Goal: Task Accomplishment & Management: Use online tool/utility

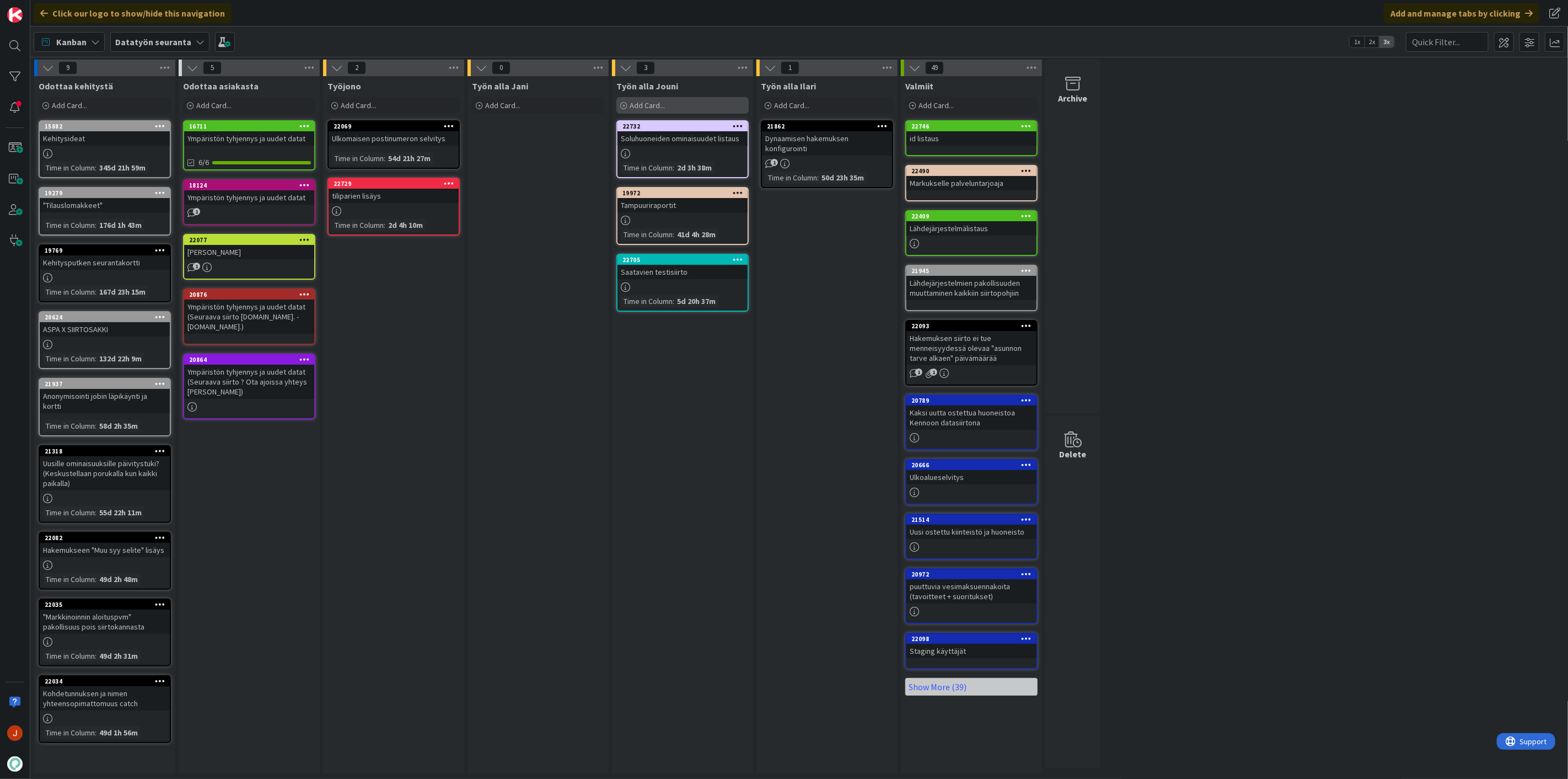
click at [663, 108] on span "Add Card..." at bounding box center [646, 105] width 35 height 9
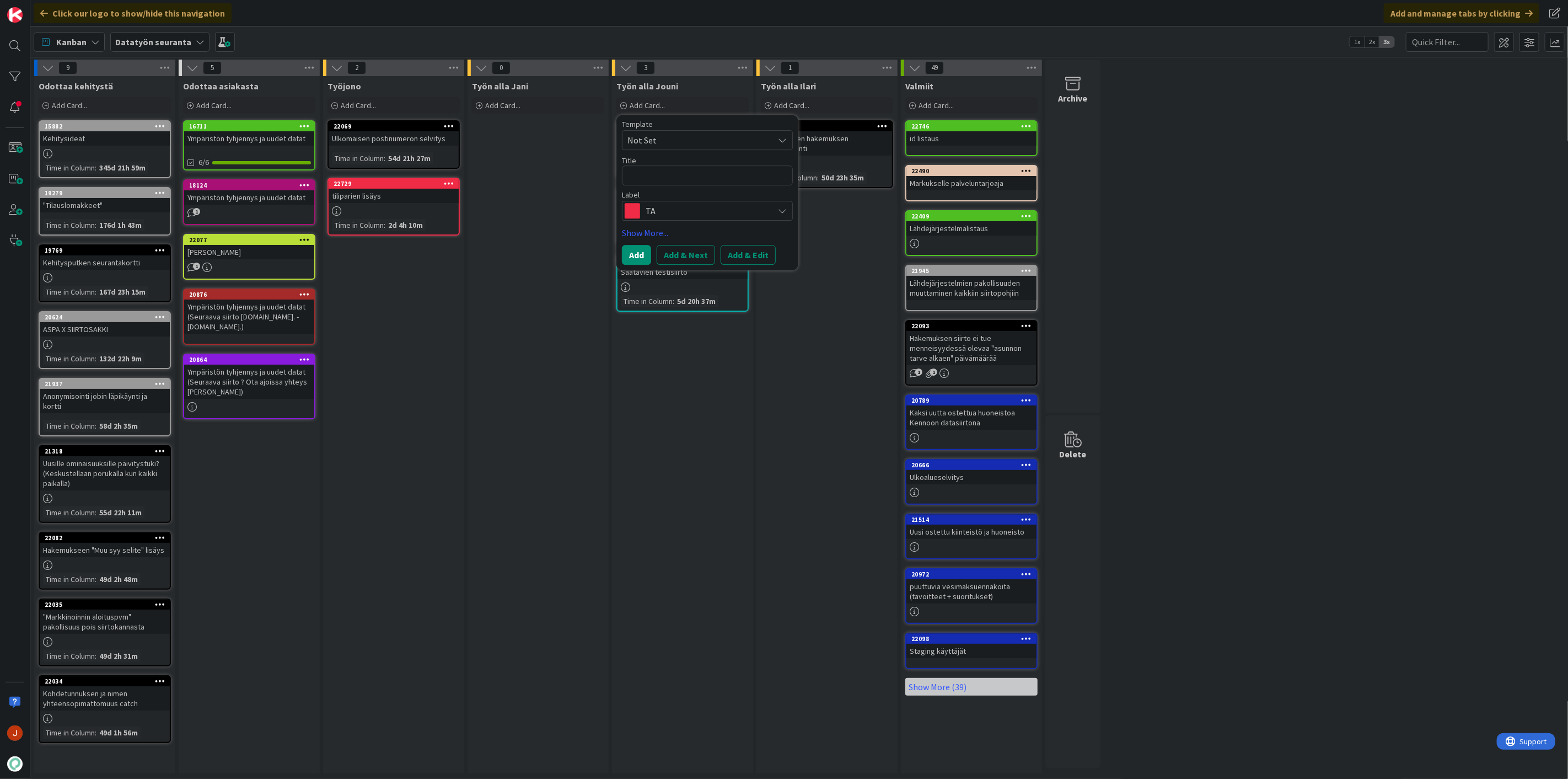
click at [687, 176] on textarea at bounding box center [707, 175] width 171 height 20
click at [682, 206] on span "TA" at bounding box center [706, 210] width 122 height 15
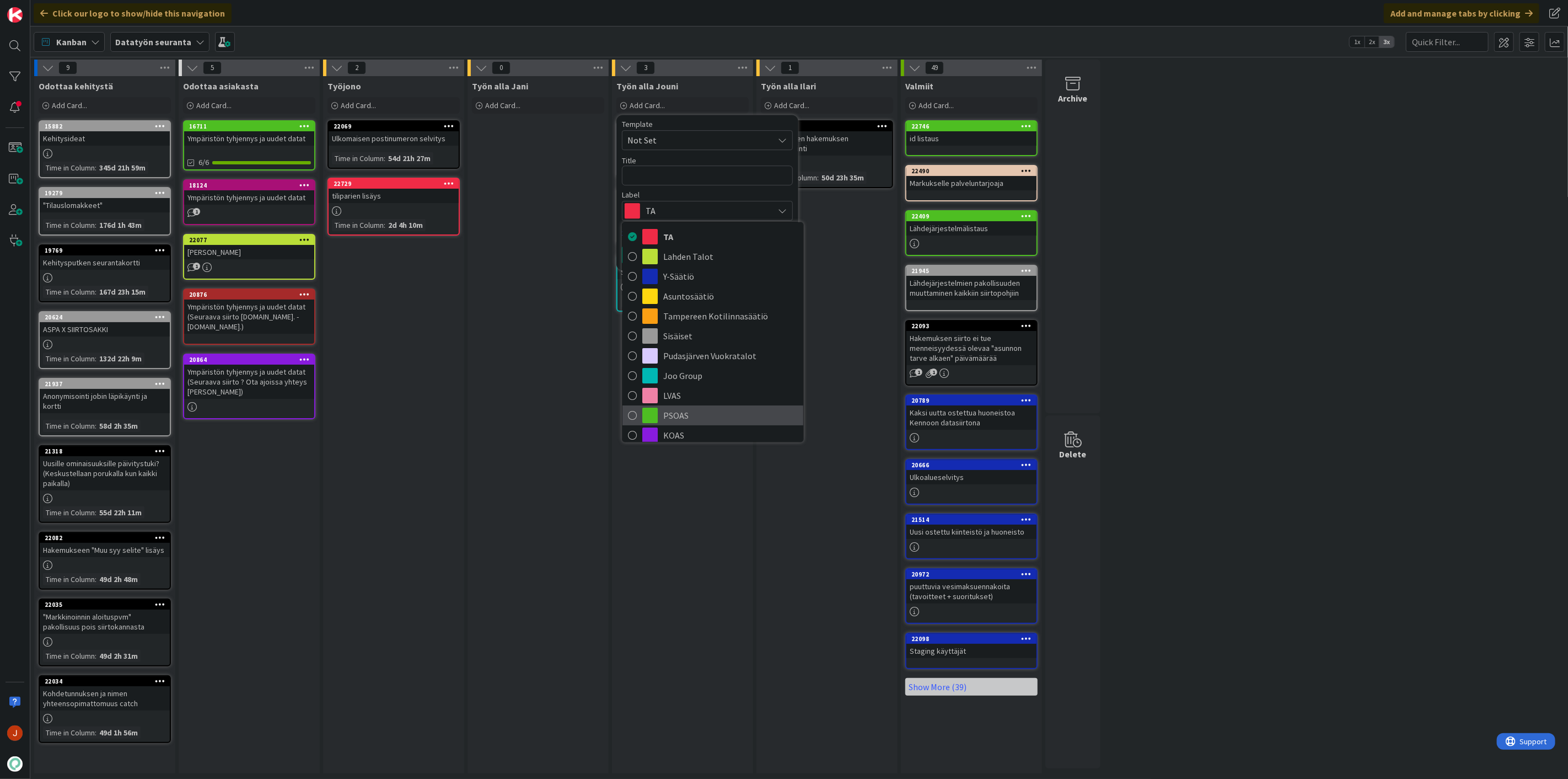
click at [696, 411] on span "PSOAS" at bounding box center [731, 415] width 134 height 16
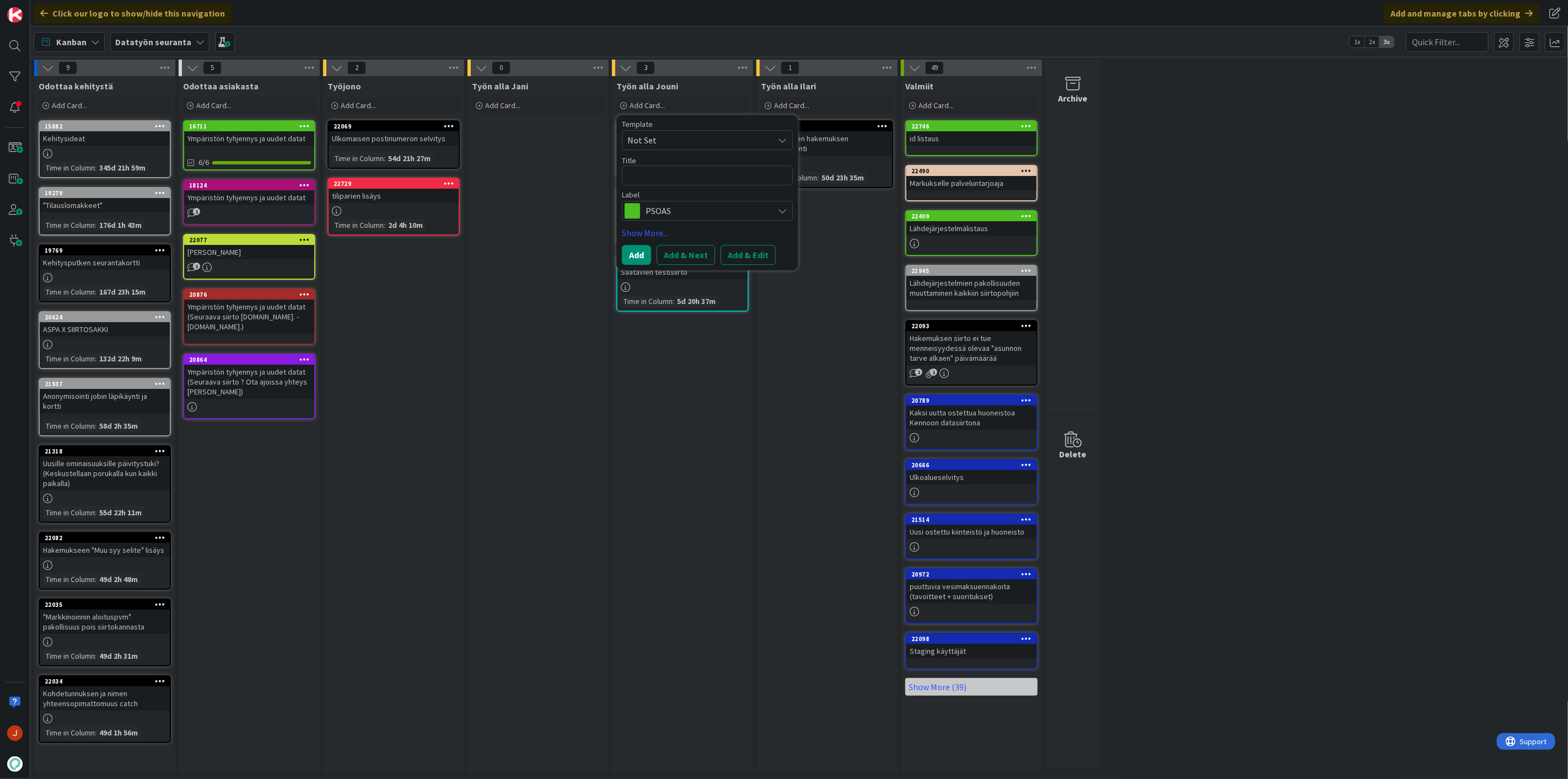
click at [686, 212] on span "PSOAS" at bounding box center [706, 210] width 122 height 15
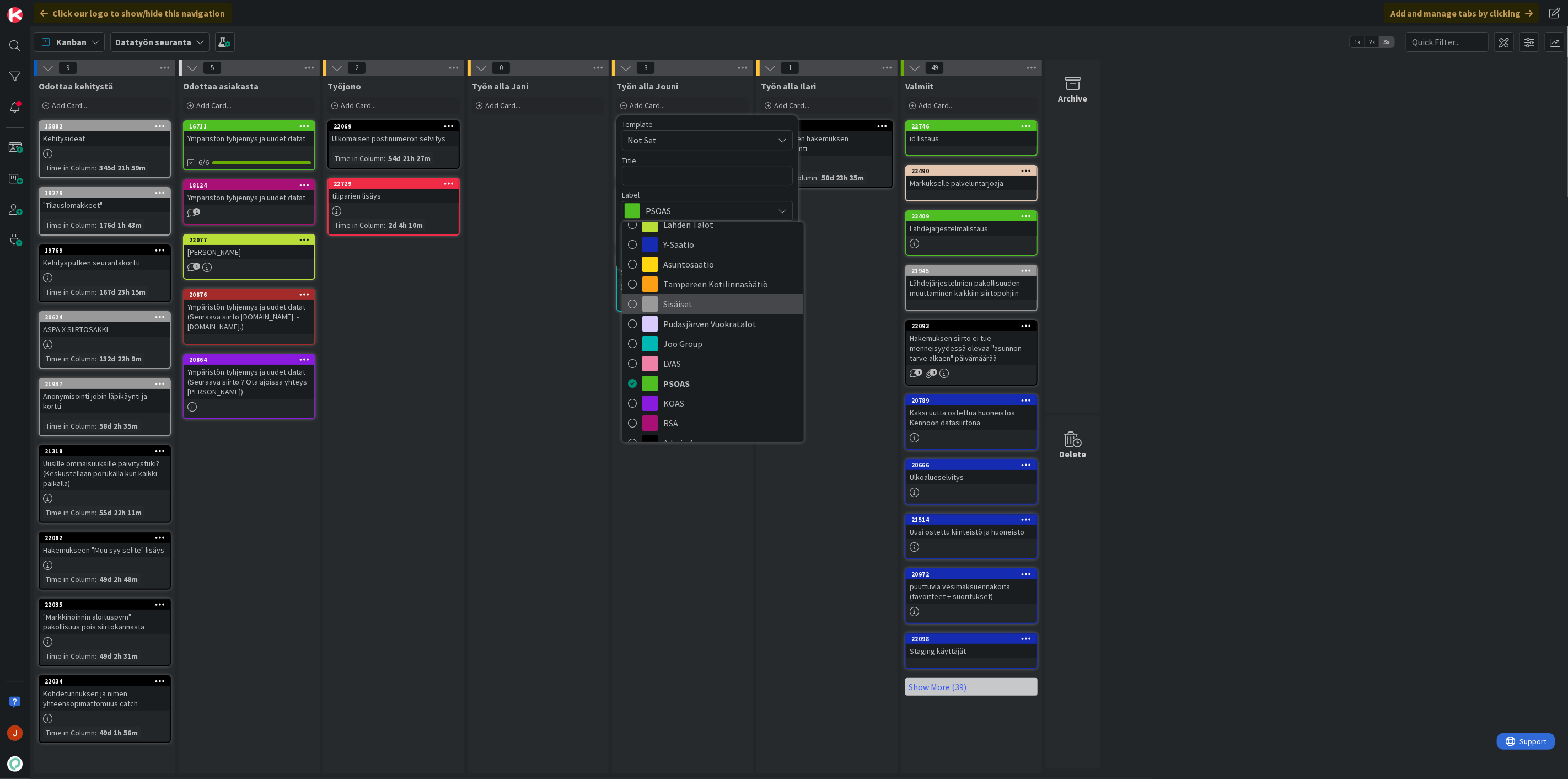
scroll to position [62, 0]
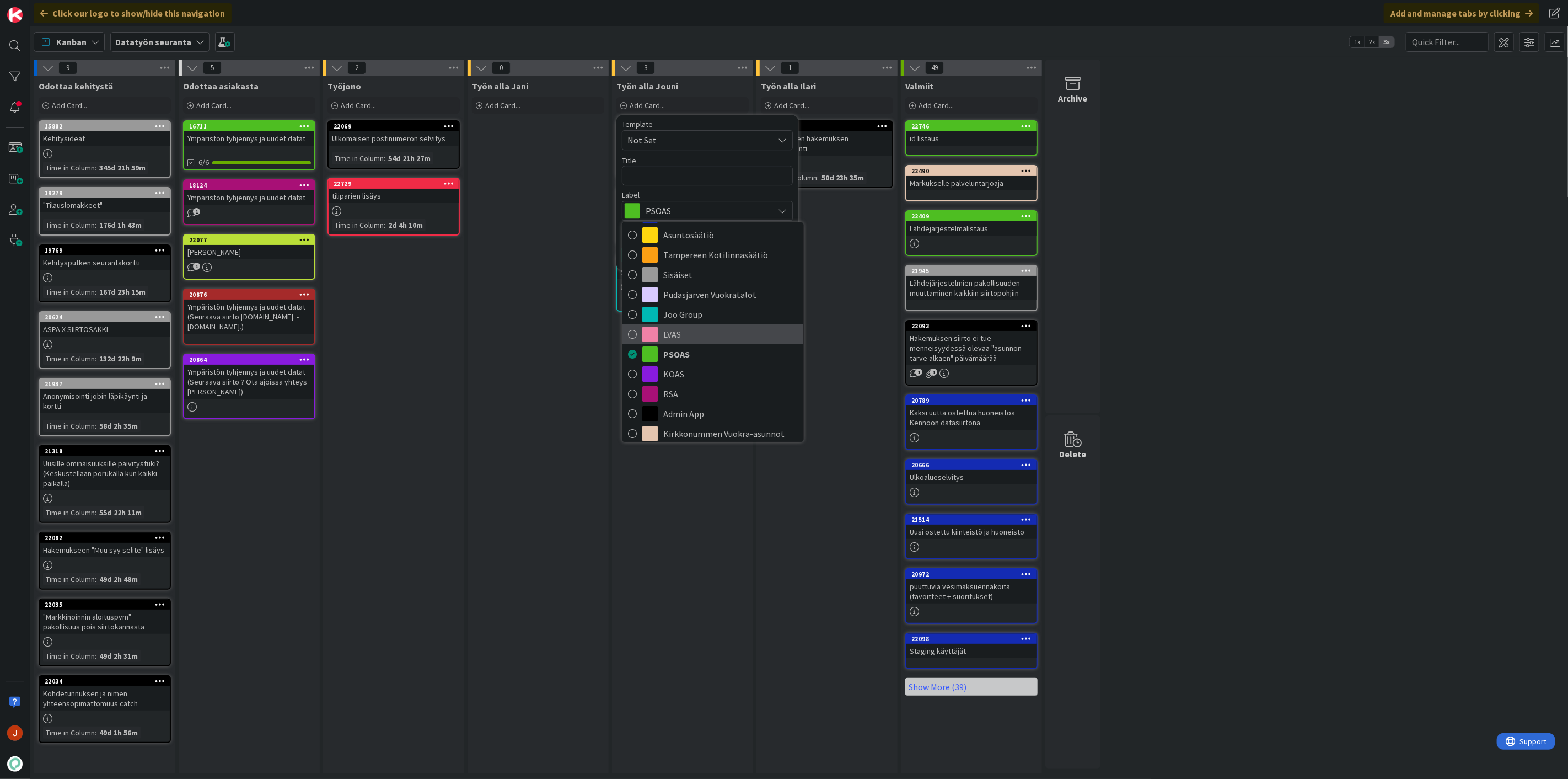
click at [711, 336] on span "LVAS" at bounding box center [731, 333] width 134 height 16
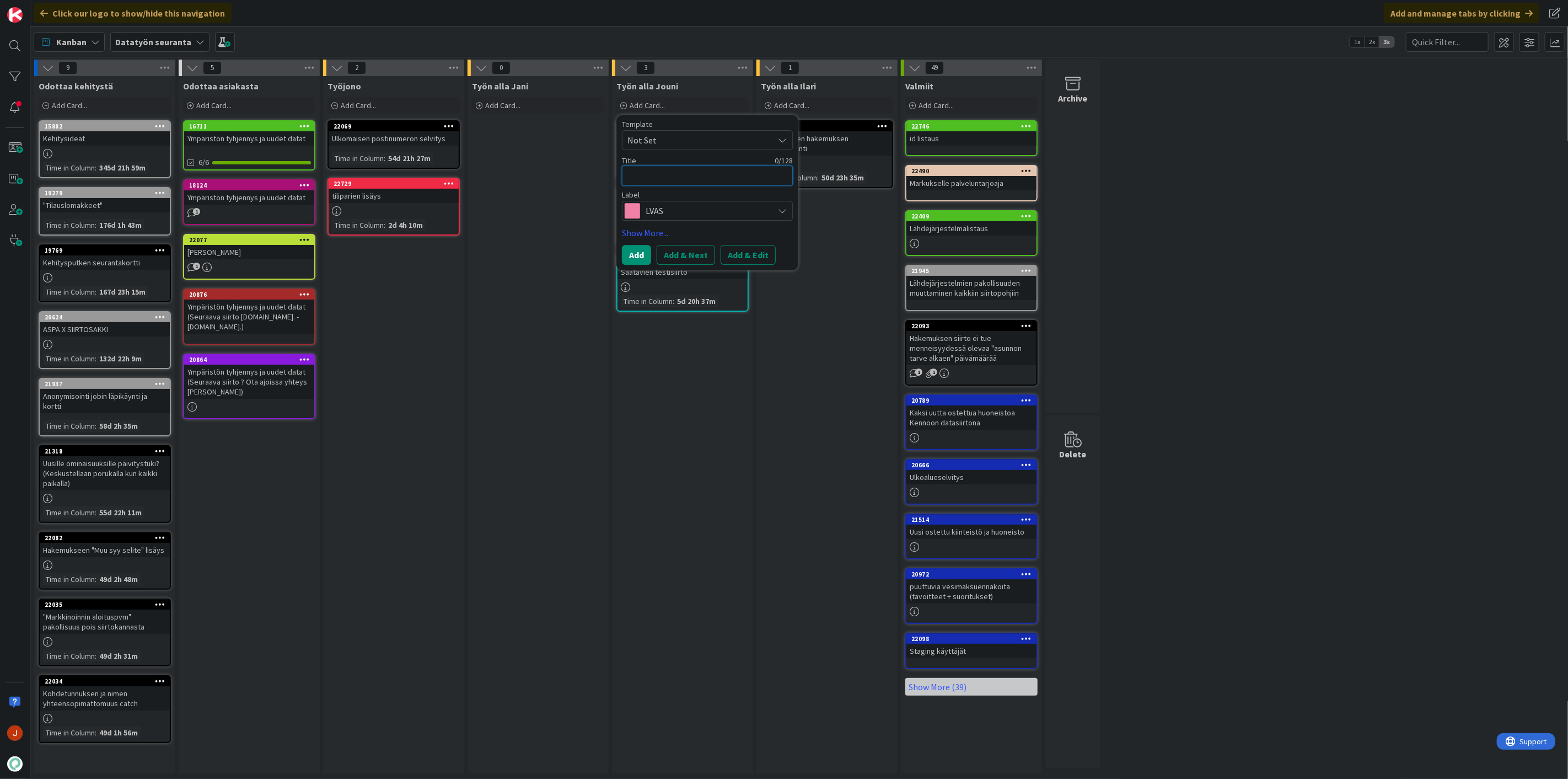
click at [674, 179] on textarea at bounding box center [707, 175] width 171 height 20
paste textarea "[URL][DOMAIN_NAME]"
type textarea "x"
type textarea "[URL][DOMAIN_NAME]"
click at [635, 266] on button "Add" at bounding box center [636, 268] width 29 height 20
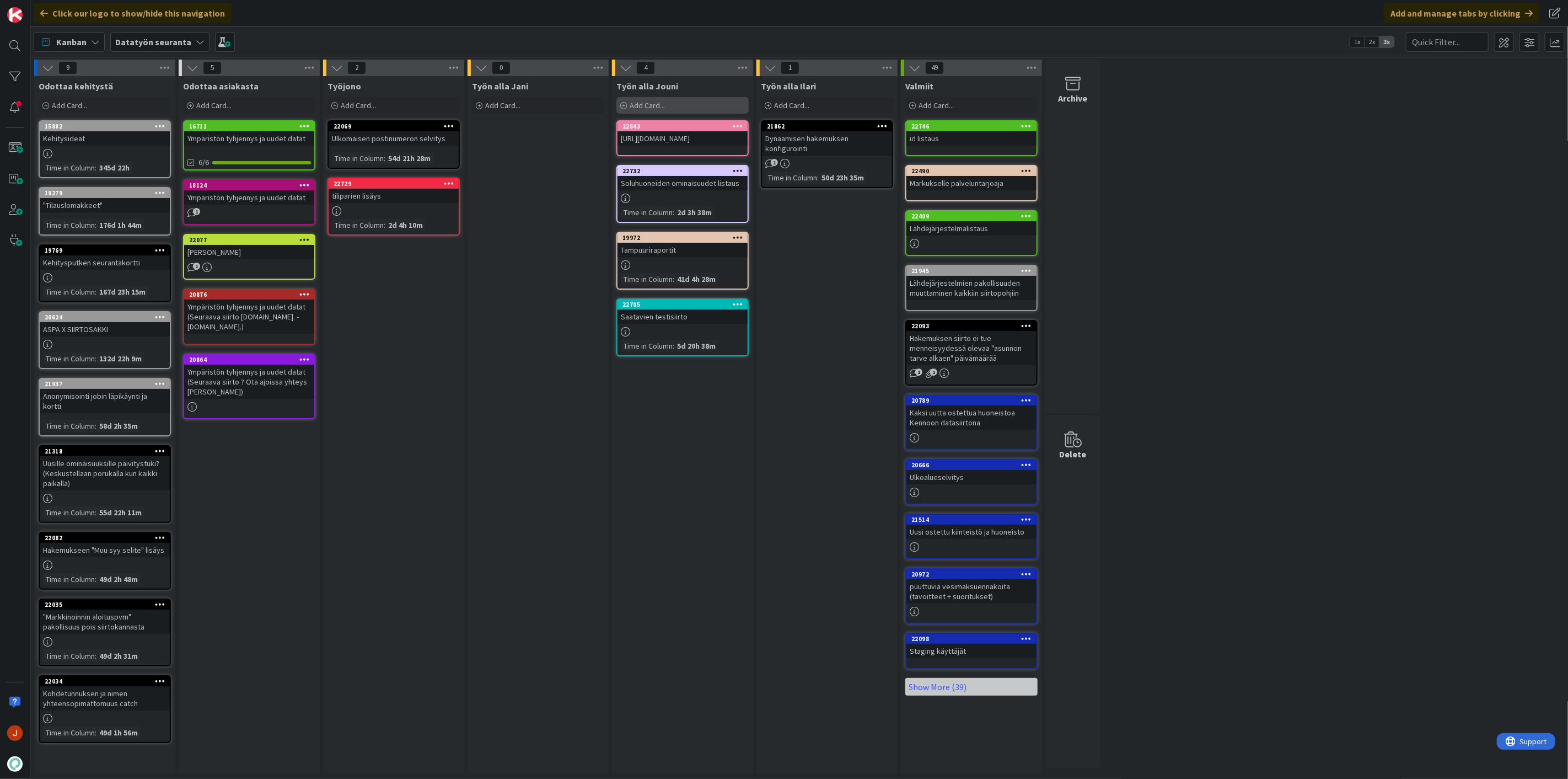
click at [667, 109] on div "Add Card..." at bounding box center [682, 105] width 132 height 16
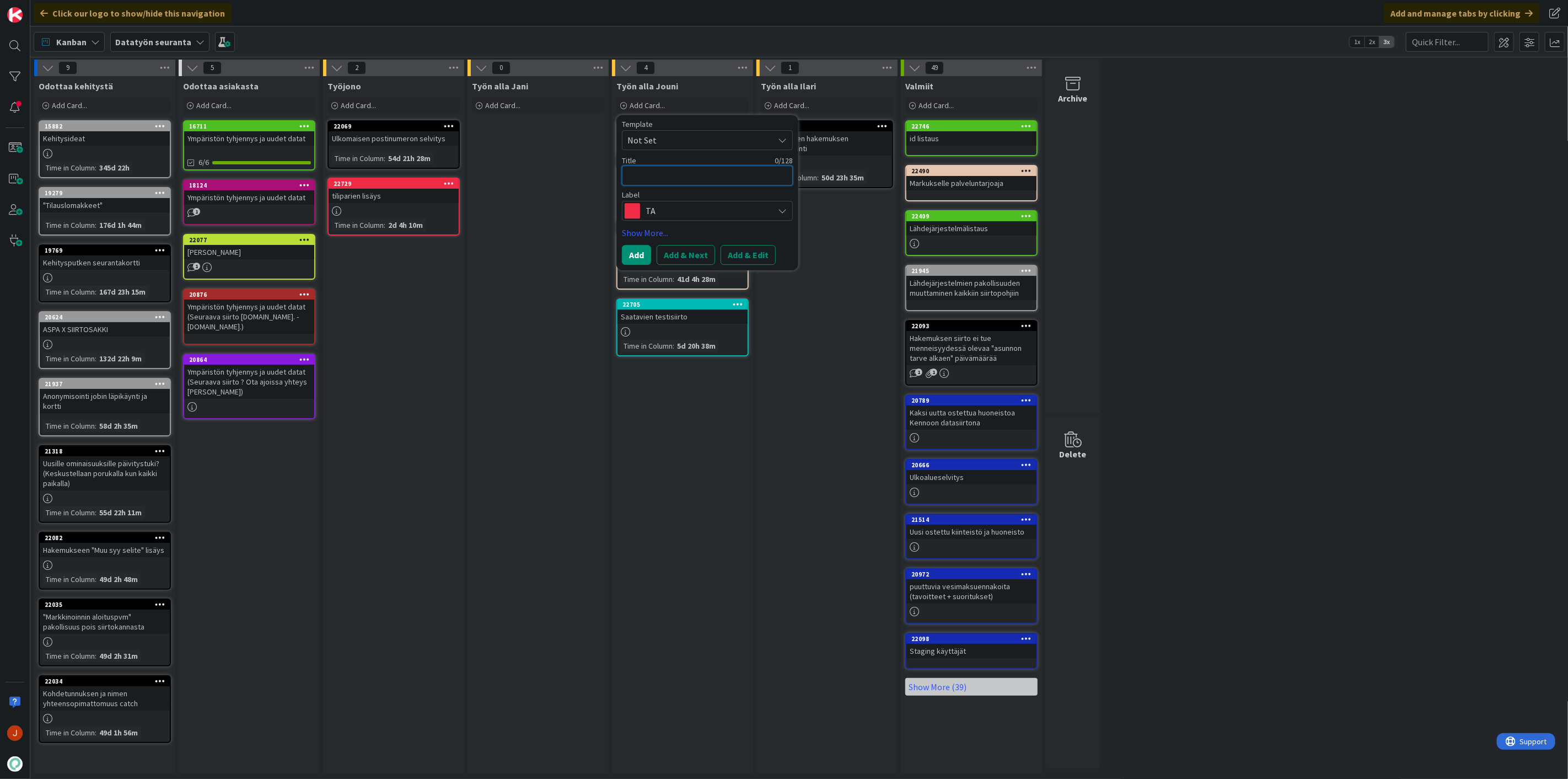
click at [673, 180] on textarea at bounding box center [707, 175] width 171 height 20
click at [690, 229] on link "Show More..." at bounding box center [707, 233] width 171 height 13
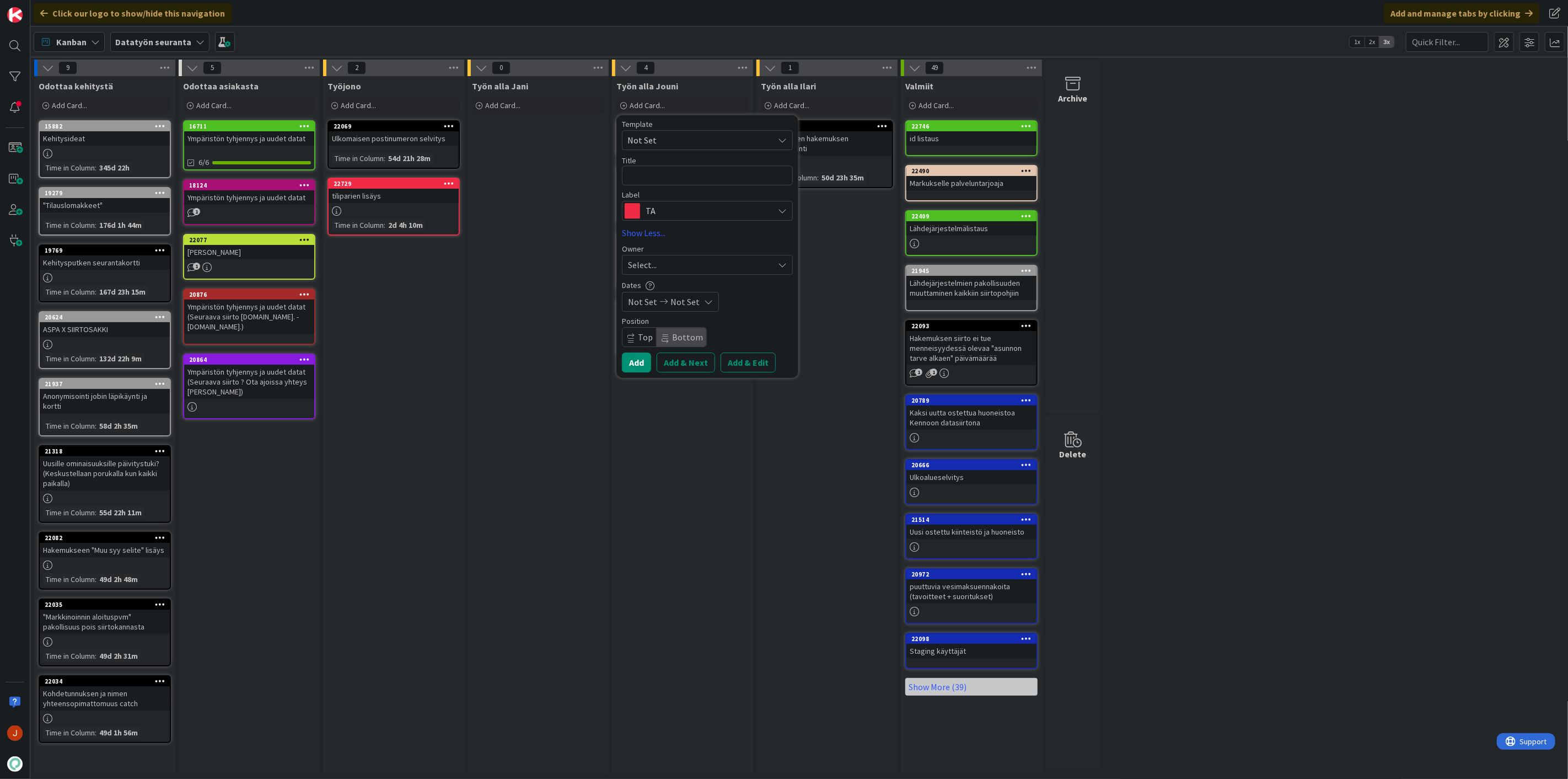
click at [699, 211] on span "TA" at bounding box center [706, 210] width 122 height 15
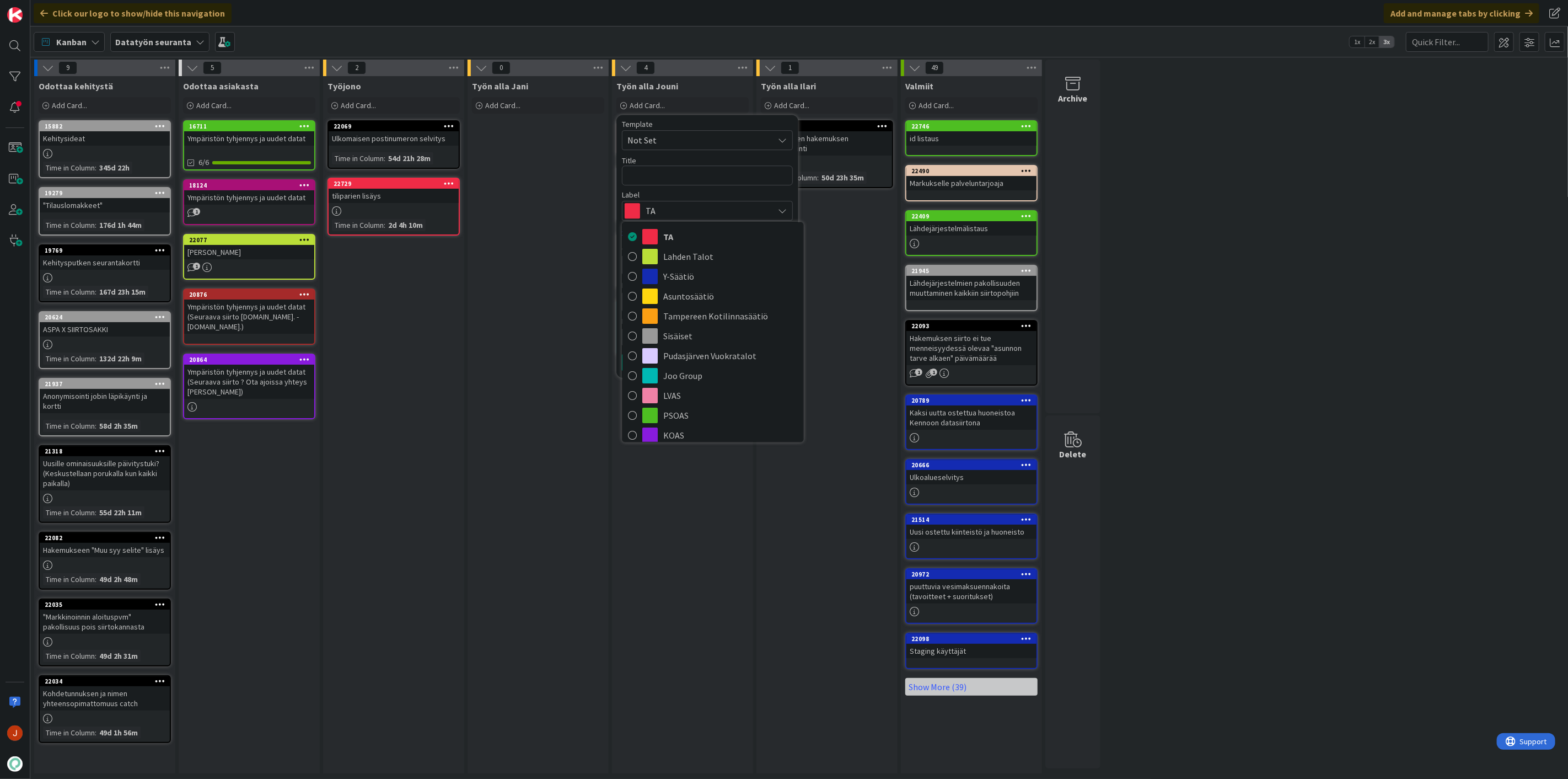
click at [513, 232] on div "Työn alla Jani Add Card..." at bounding box center [537, 424] width 141 height 697
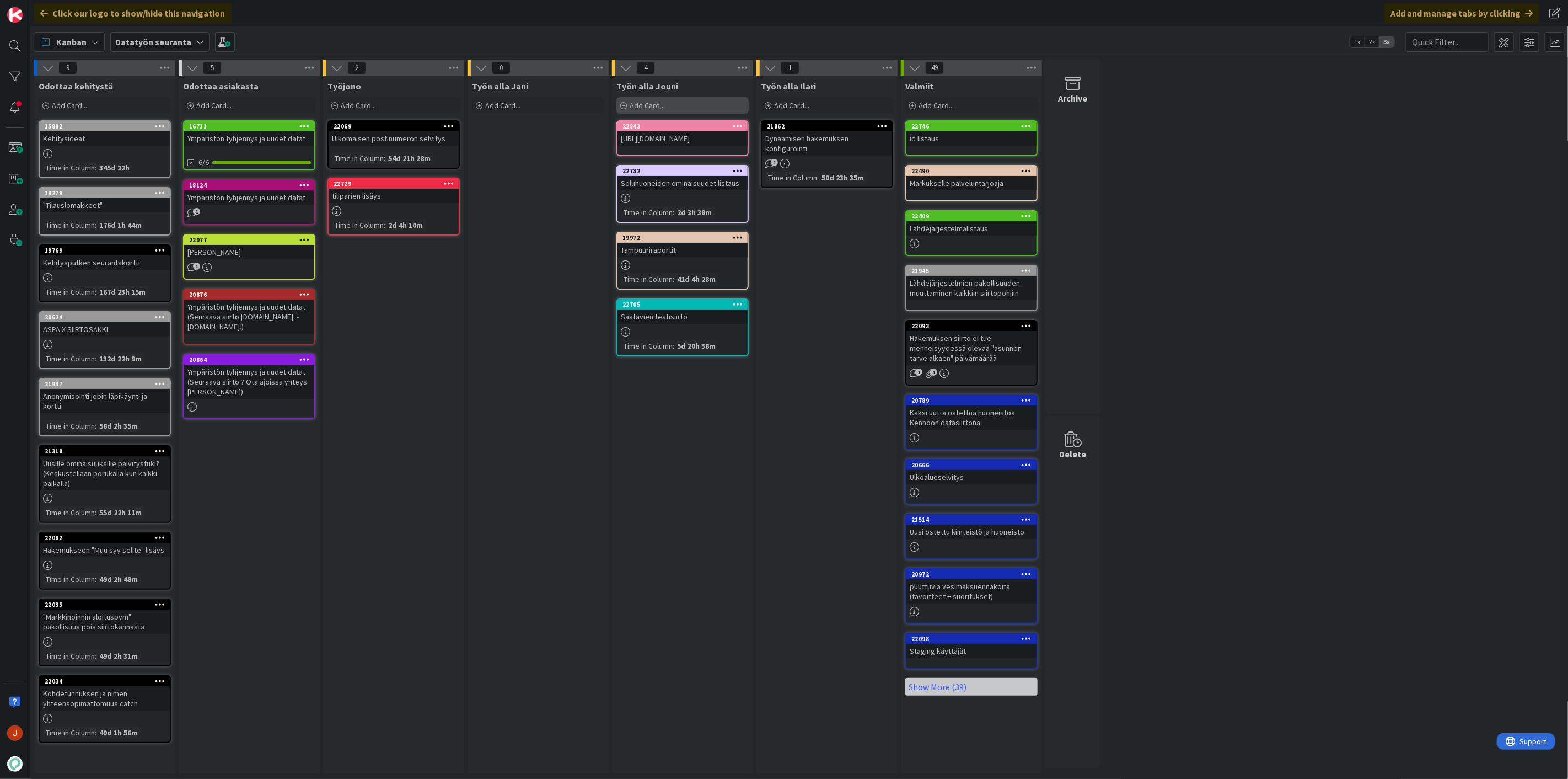
click at [643, 103] on span "Add Card..." at bounding box center [646, 105] width 35 height 9
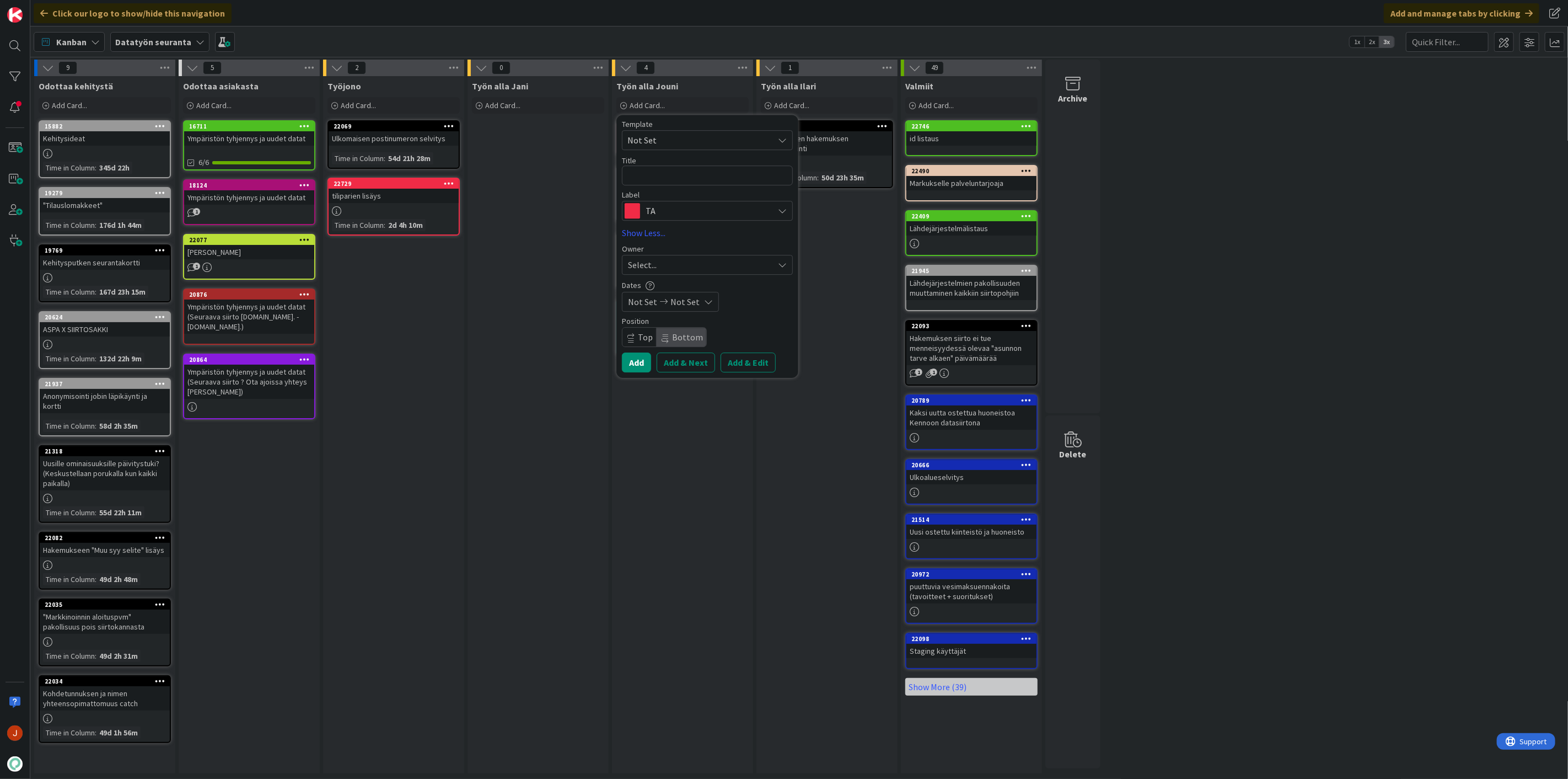
click at [680, 206] on span "TA" at bounding box center [706, 210] width 122 height 15
click at [715, 418] on span "PSOAS" at bounding box center [731, 415] width 134 height 16
click at [671, 180] on textarea at bounding box center [707, 175] width 171 height 20
type textarea "x"
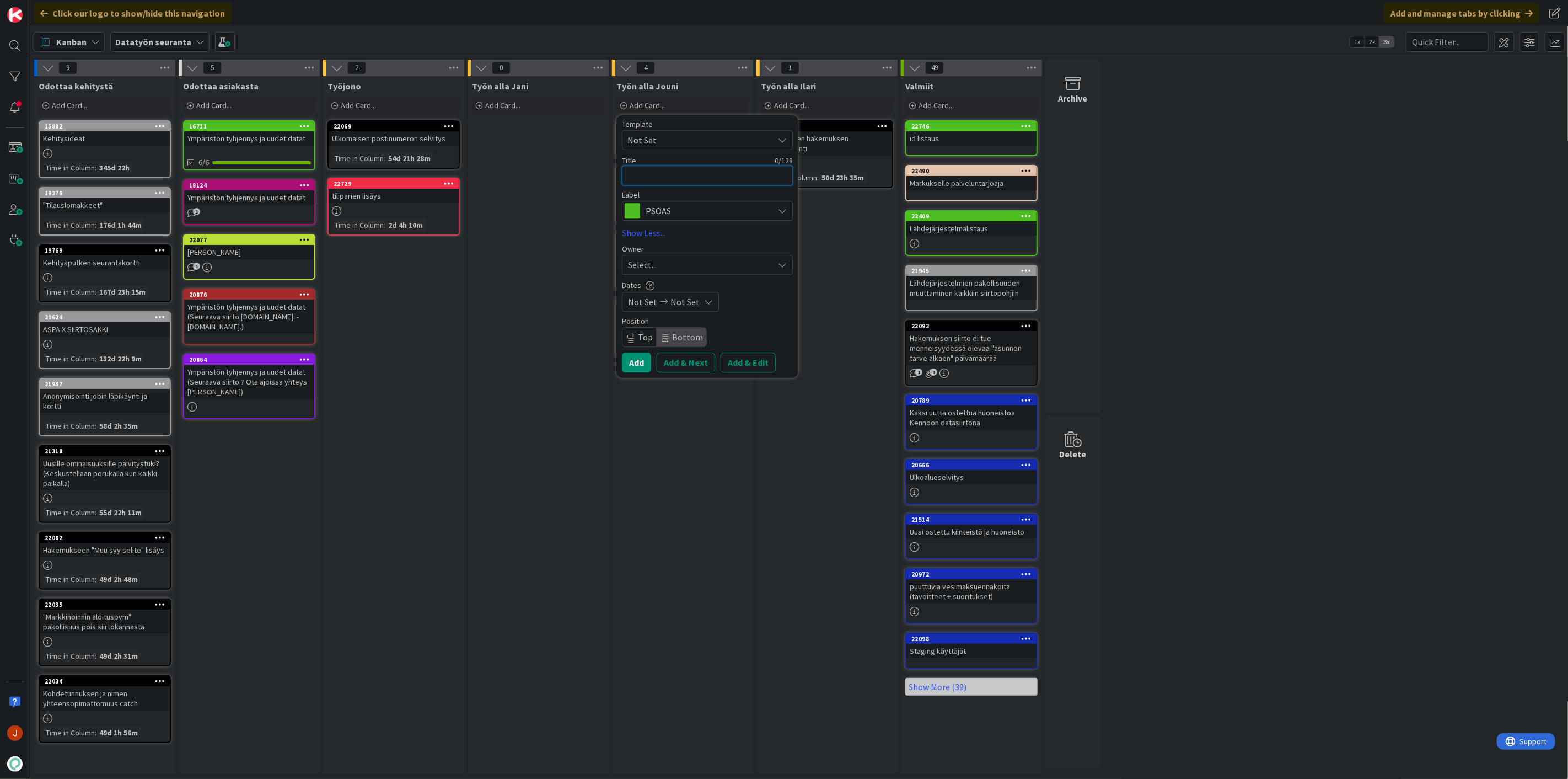
type textarea "h"
type textarea "x"
type textarea "ha"
type textarea "x"
type textarea "hak"
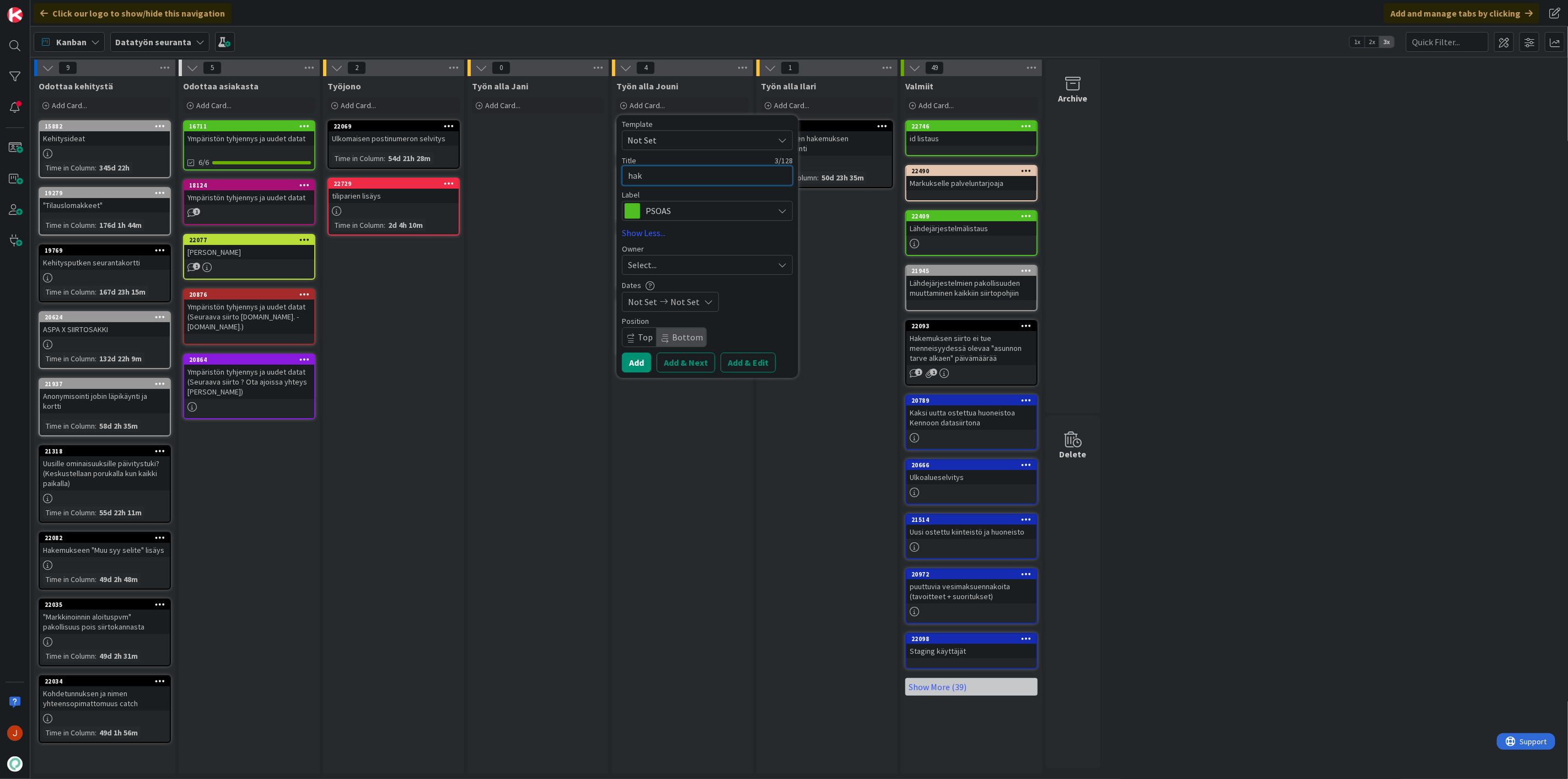
type textarea "x"
type textarea "hake"
type textarea "x"
type textarea "hakem"
type textarea "x"
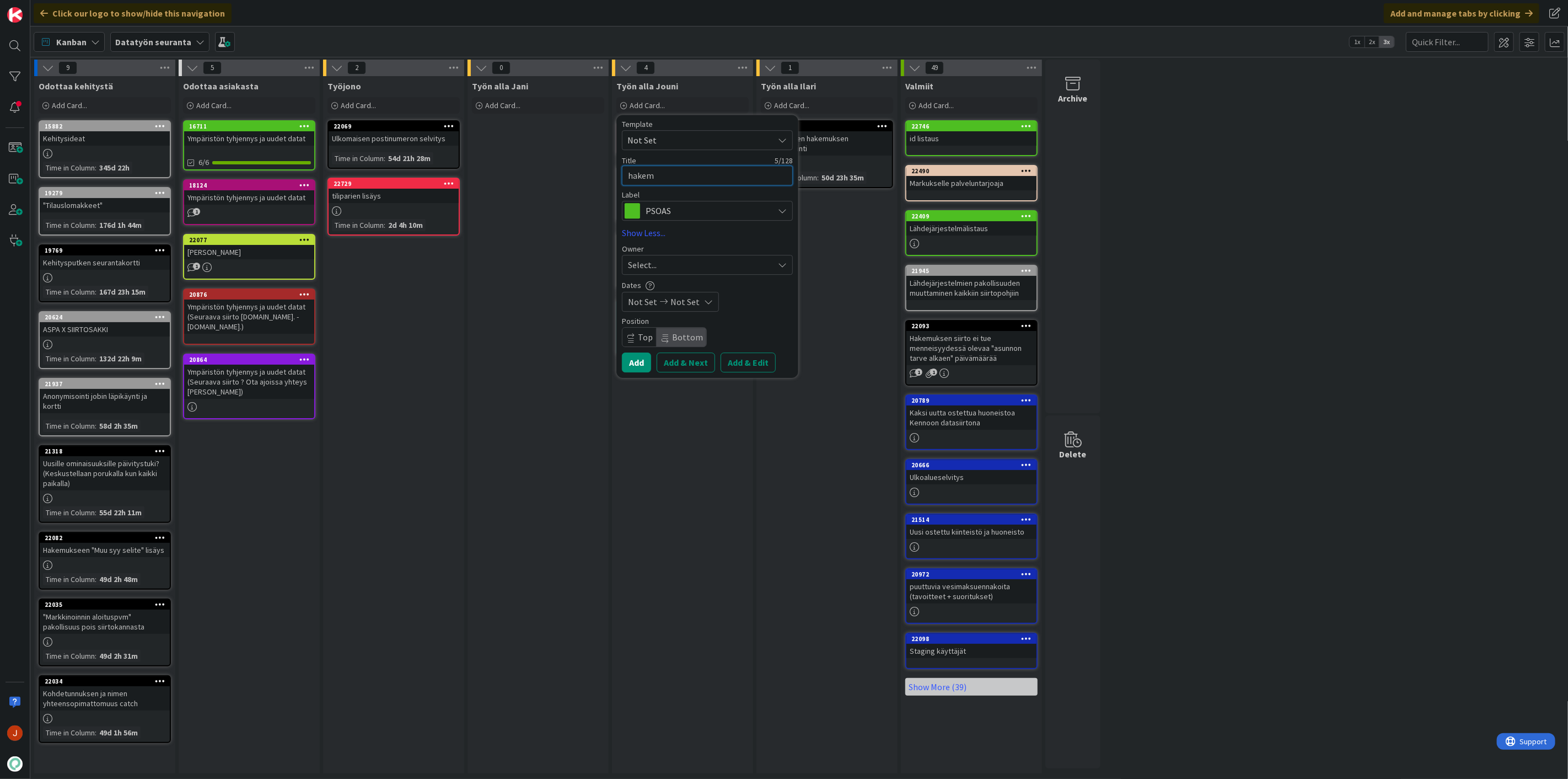
type textarea "hakemu"
type textarea "x"
type textarea "hakemuk"
type textarea "x"
type textarea "hakemuks"
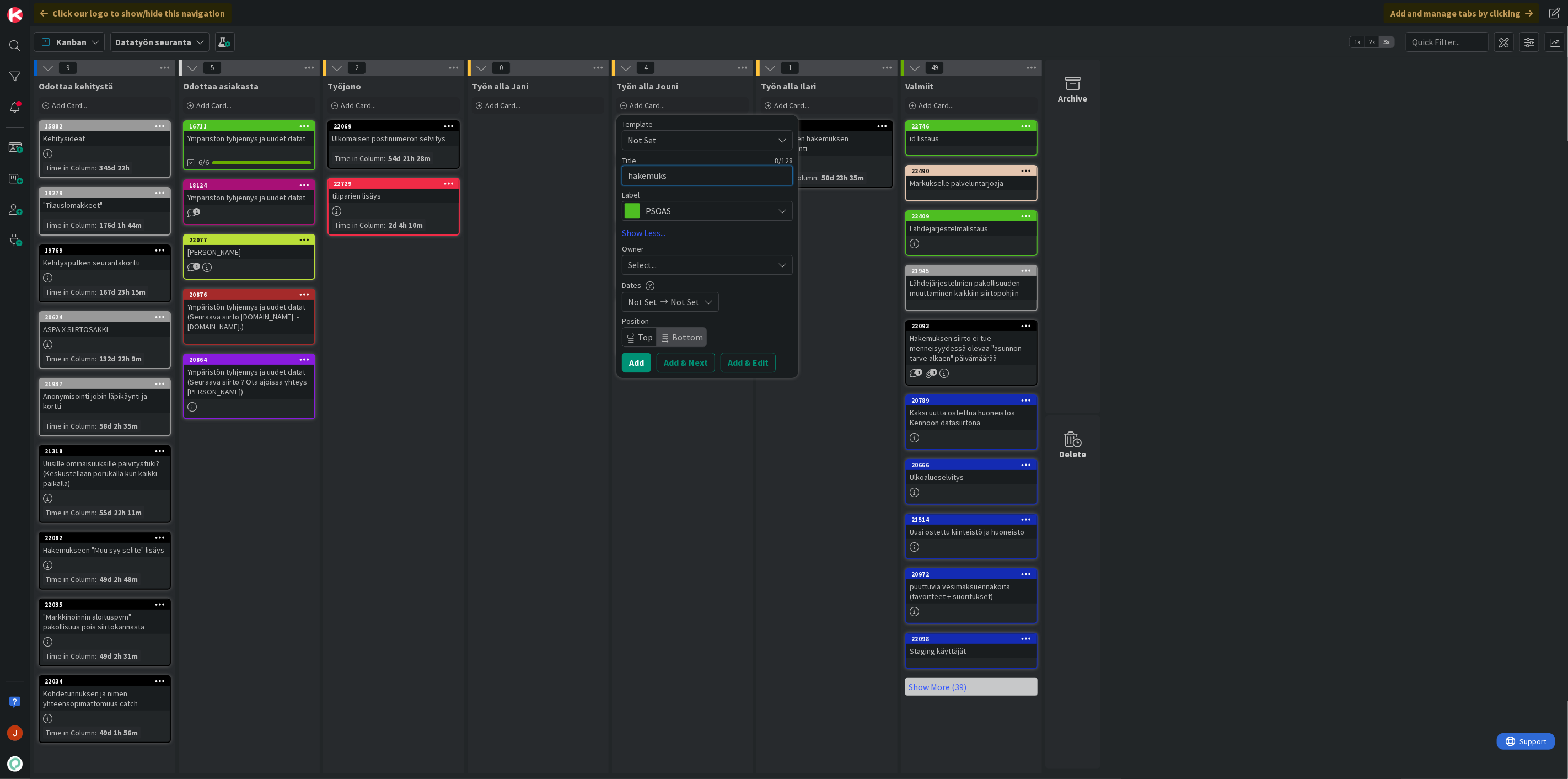
type textarea "x"
type textarea "hakemukse"
type textarea "x"
type textarea "hakemuksen"
type textarea "x"
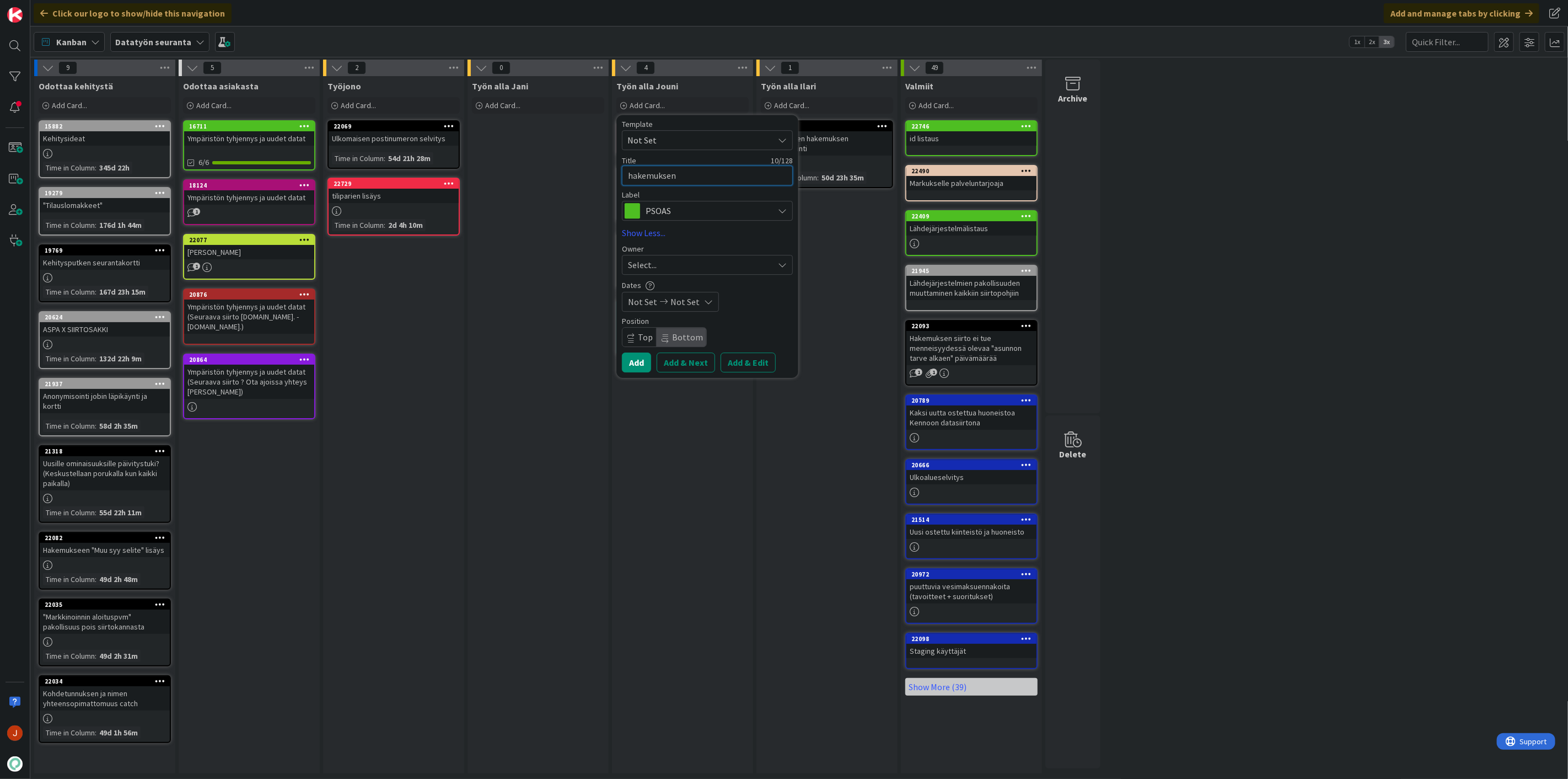
type textarea "hakemuksen"
type textarea "x"
type textarea "[PERSON_NAME] j"
type textarea "x"
type textarea "hakemuksen jä"
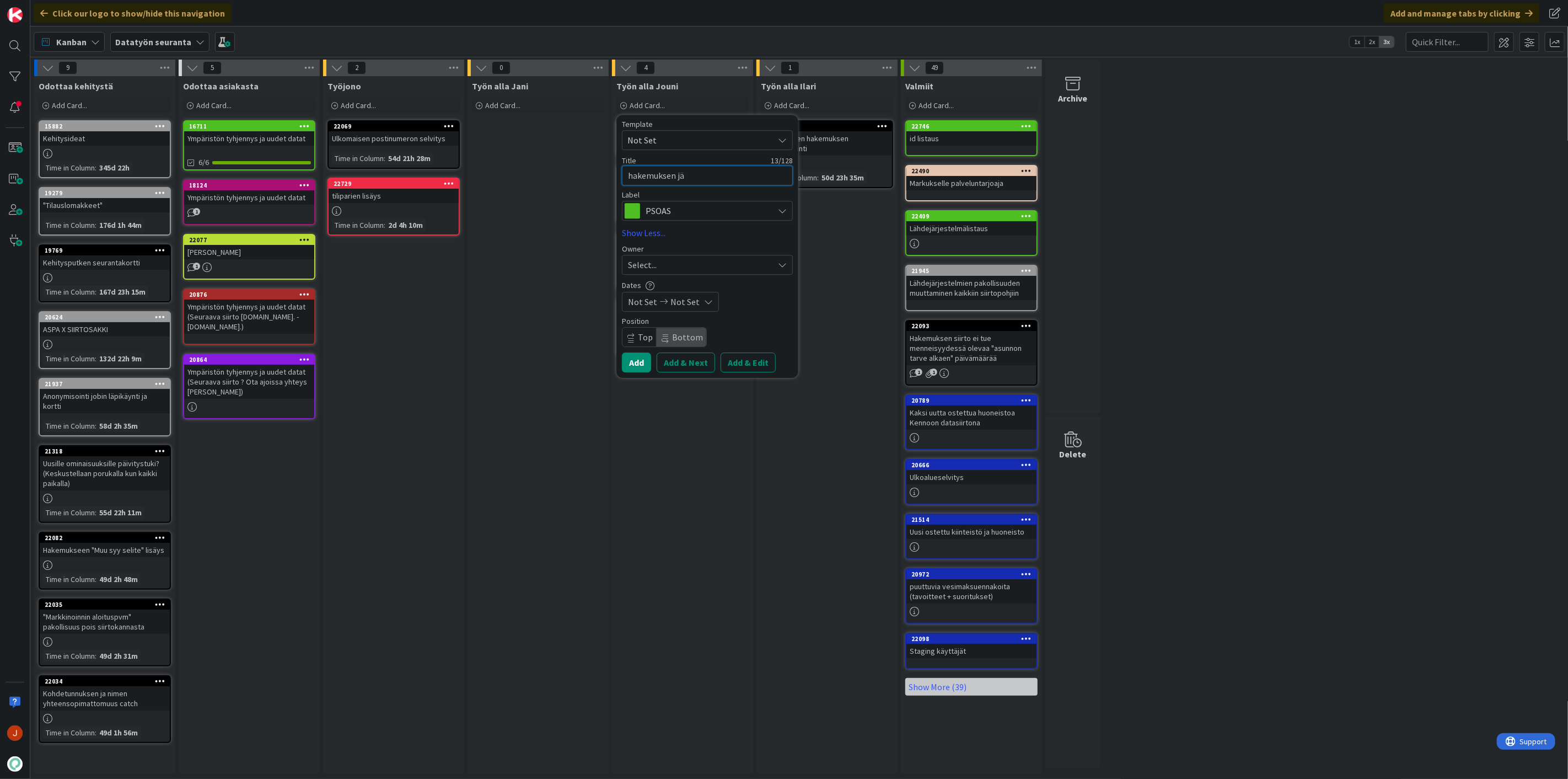
type textarea "x"
type textarea "hakemuksen jät"
type textarea "x"
type textarea "hakemuksen jätt"
type textarea "x"
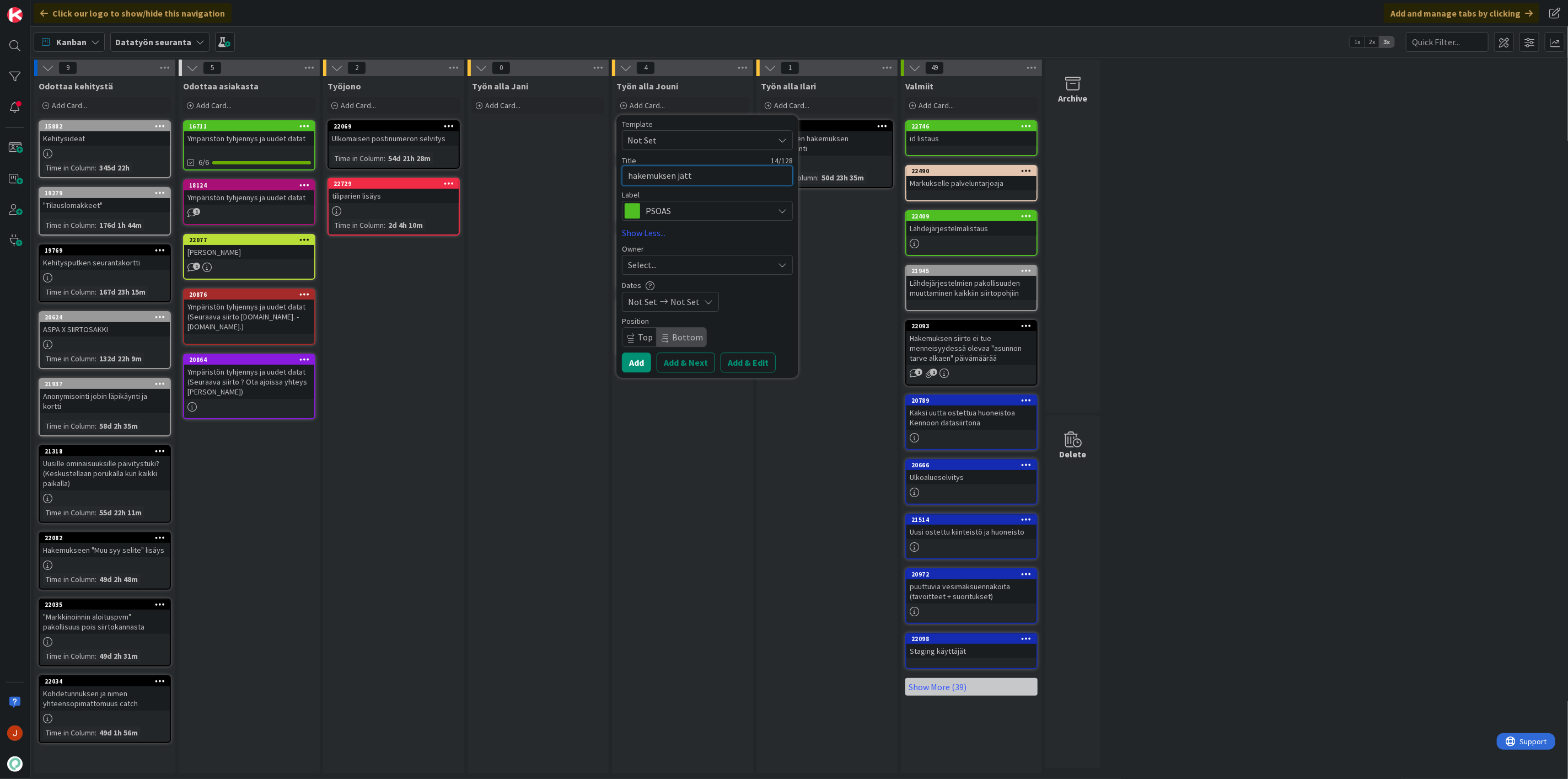
type textarea "hakemuksen jättö"
type textarea "x"
type textarea "hakemuksen jättöp"
type textarea "x"
type textarea "hakemuksen jättöpä"
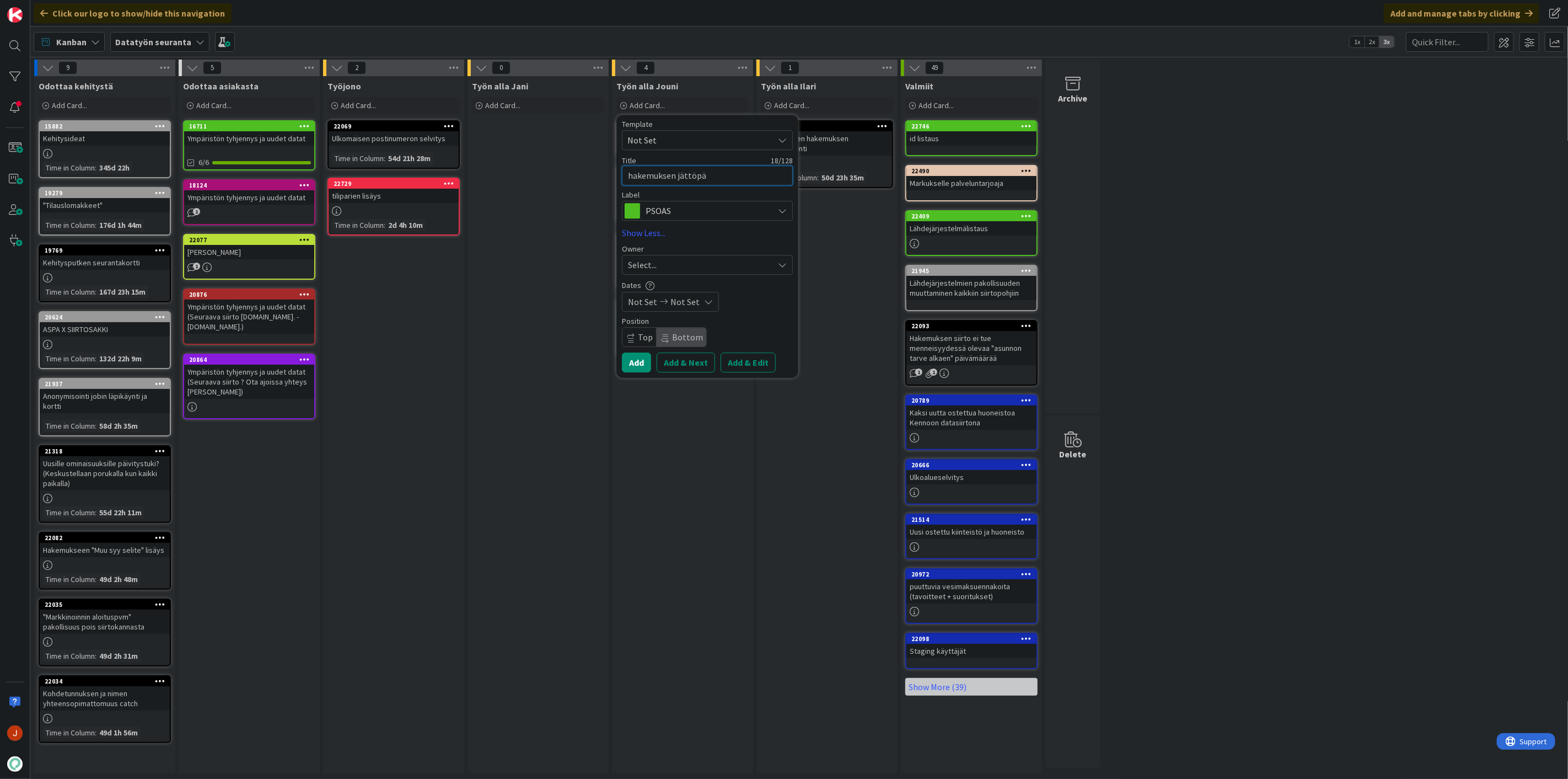
type textarea "x"
type textarea "hakemuksen jättöpäi"
type textarea "x"
type textarea "hakemuksen jättöpäiv"
type textarea "x"
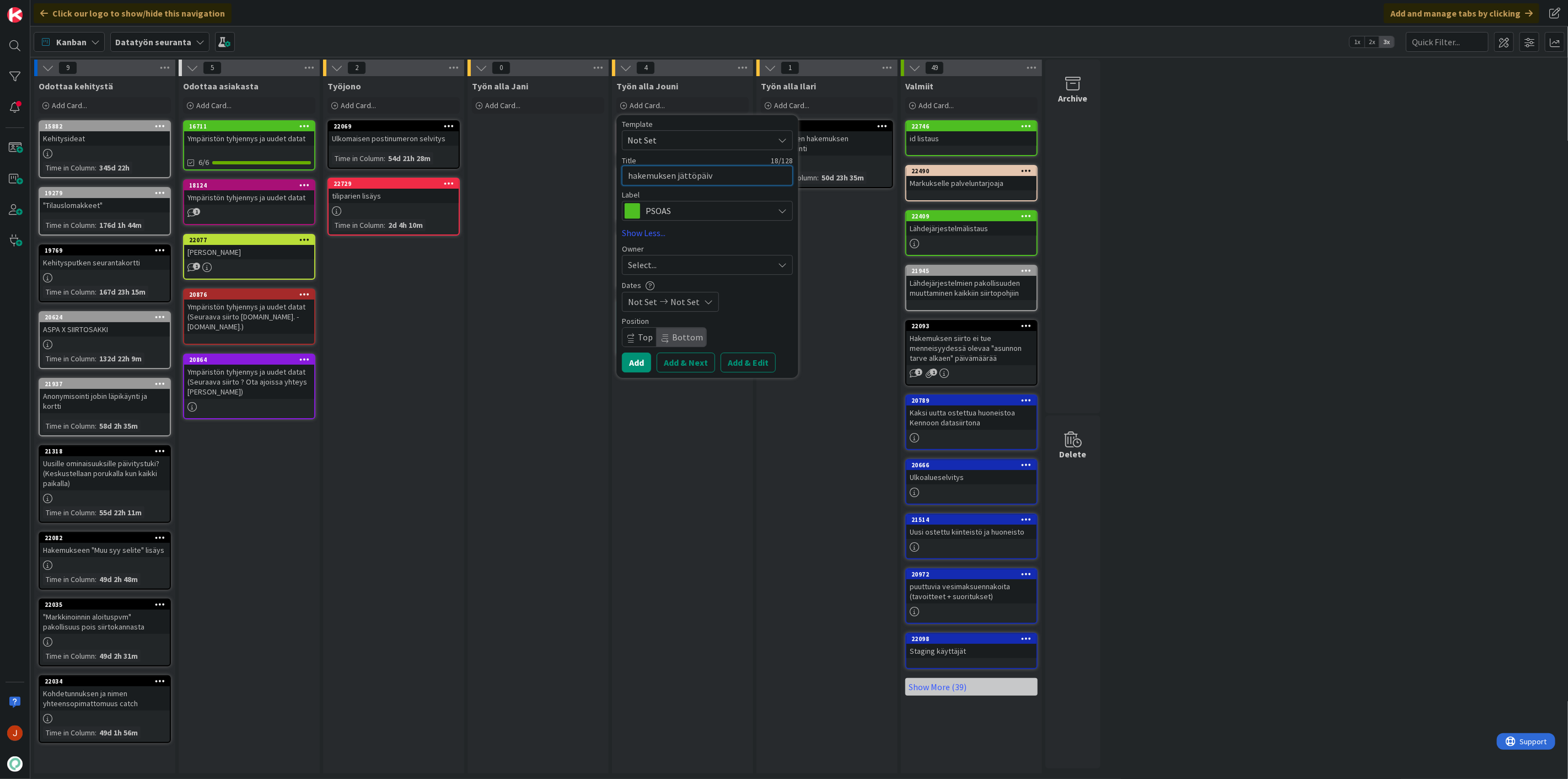
type textarea "hakemuksen jättöpäivä"
type textarea "x"
type textarea "hakemuksen jättöpäivä"
type textarea "x"
type textarea "hakemuksen jättöpäivä s"
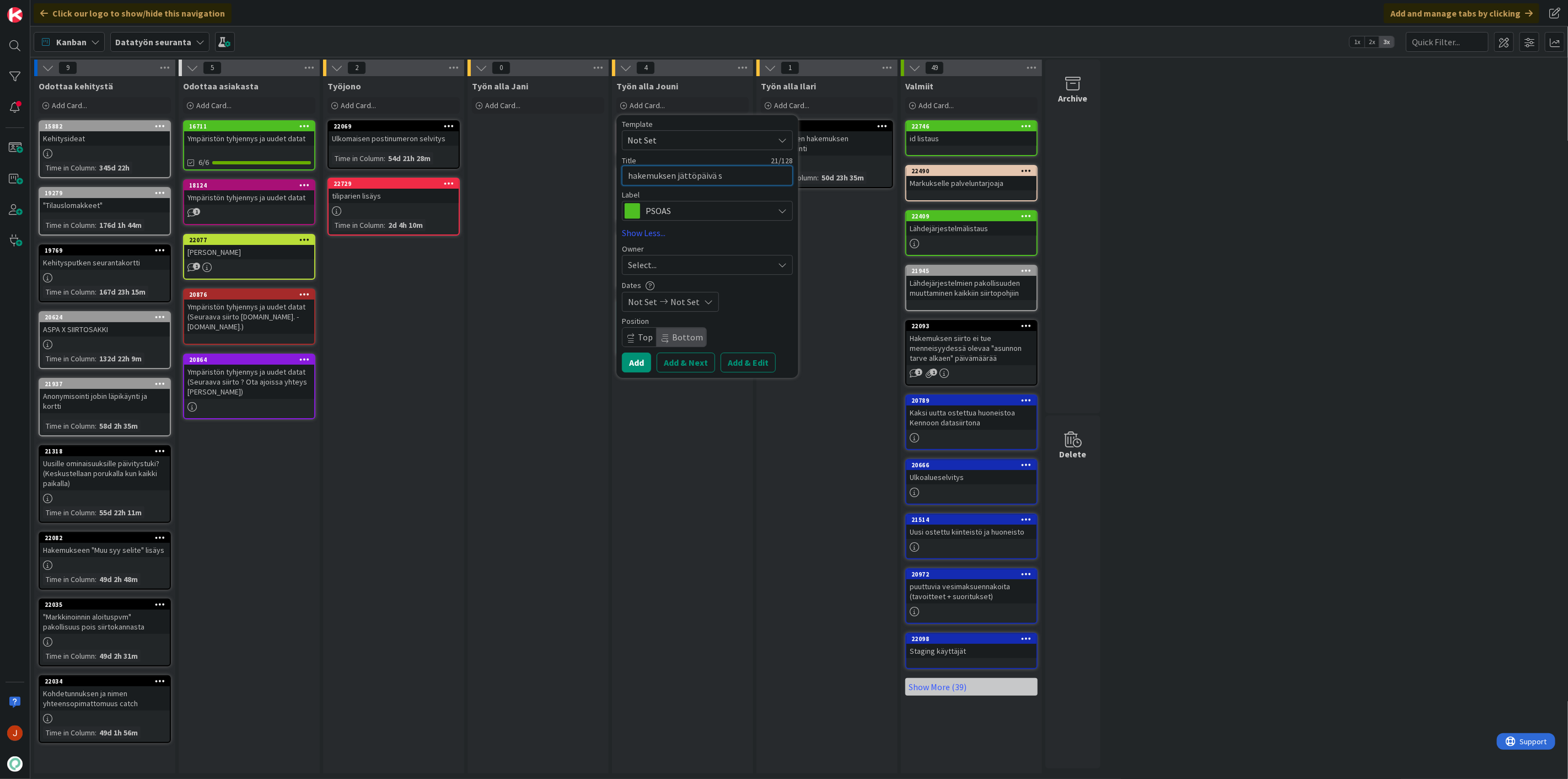
type textarea "x"
type textarea "hakemuksen jättöpäivä se"
type textarea "x"
type textarea "hakemuksen jättöpäivä sel"
type textarea "x"
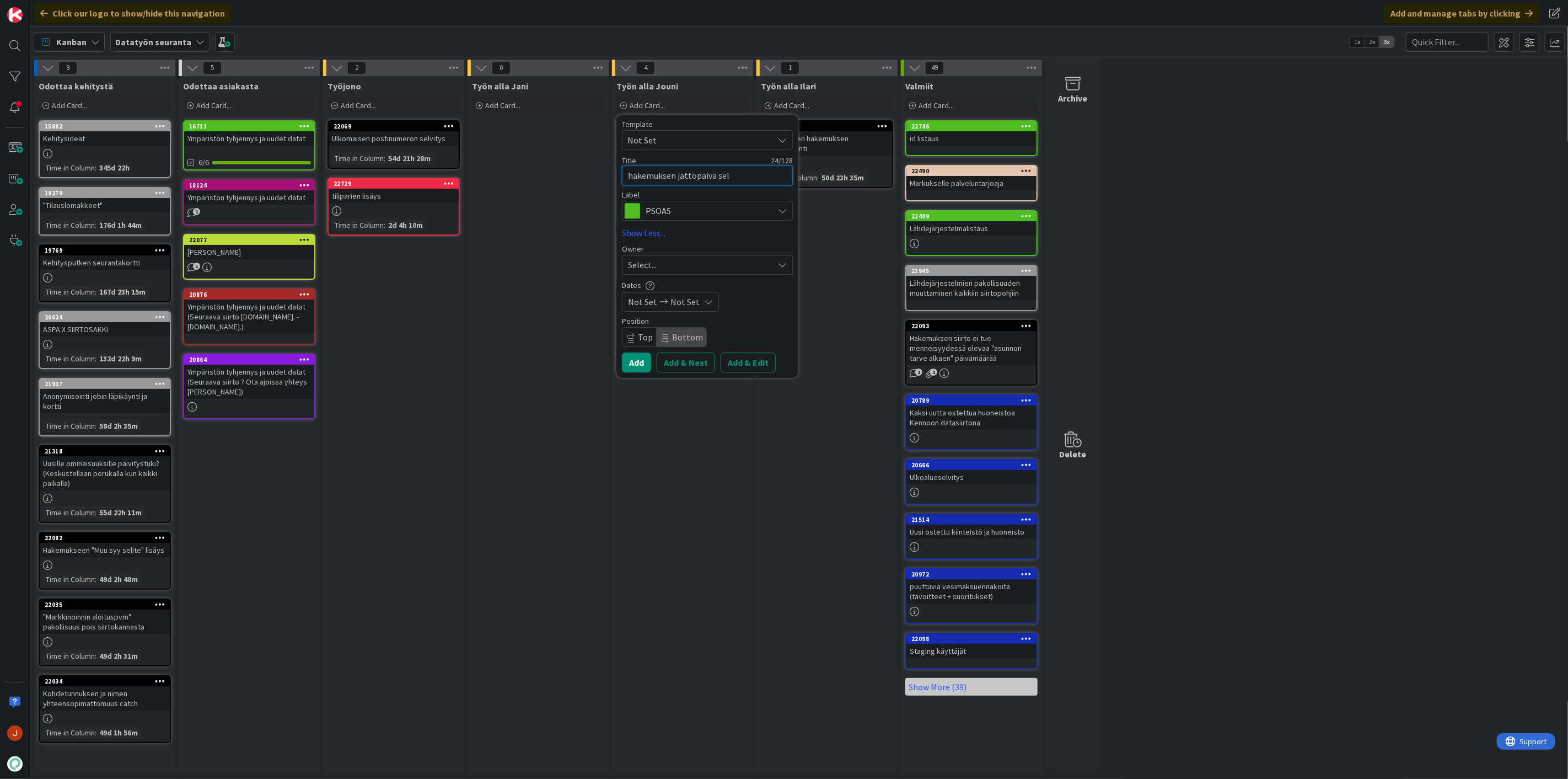
type textarea "hakemuksen jättöpäivä selv"
type textarea "x"
type textarea "hakemuksen jättöpäivä selvi"
type textarea "x"
type textarea "hakemuksen jättöpäivä selvit"
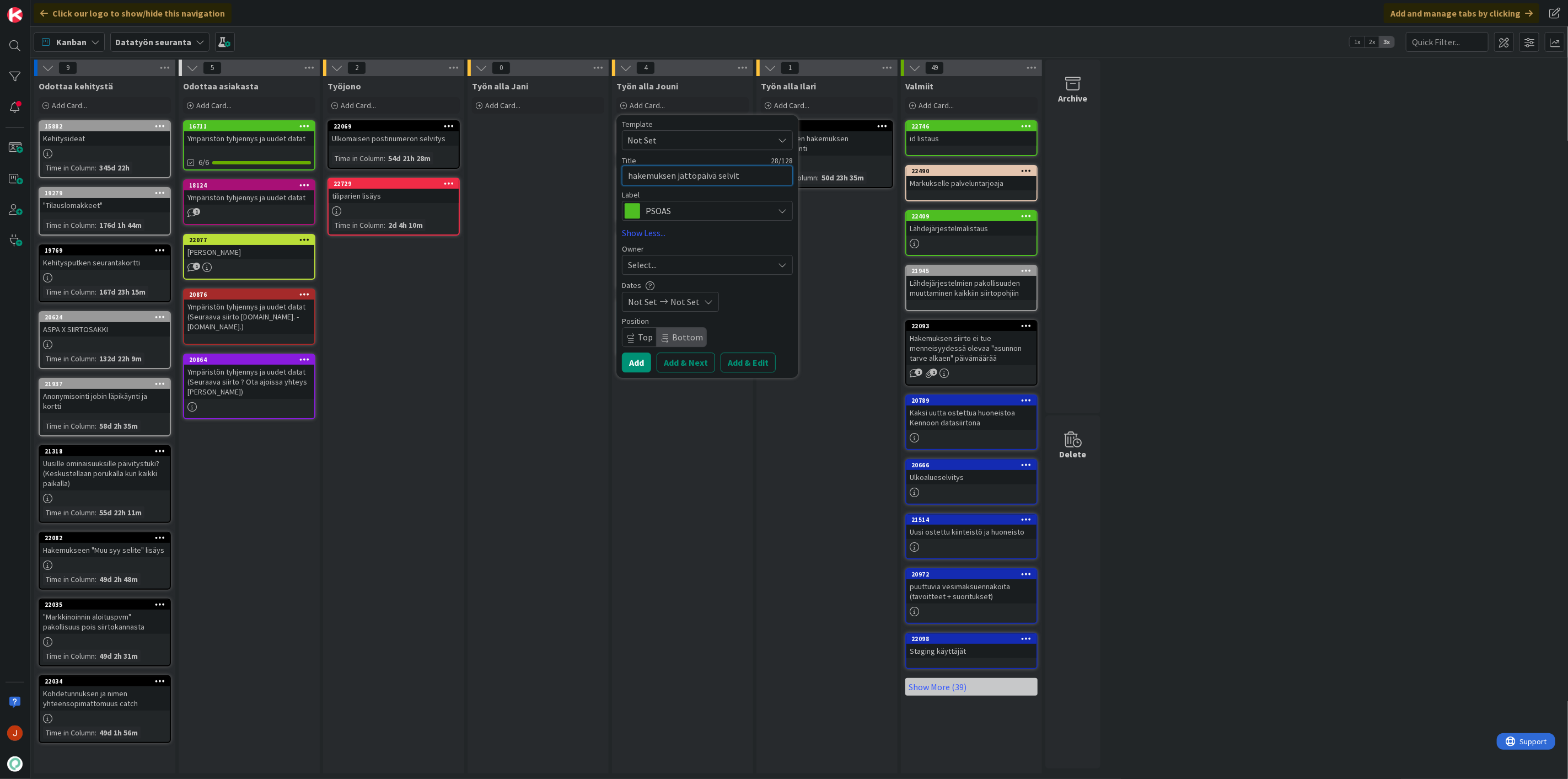
type textarea "x"
type textarea "hakemuksen jättöpäivä selvity"
type textarea "x"
type textarea "hakemuksen jättöpäivä selvitys"
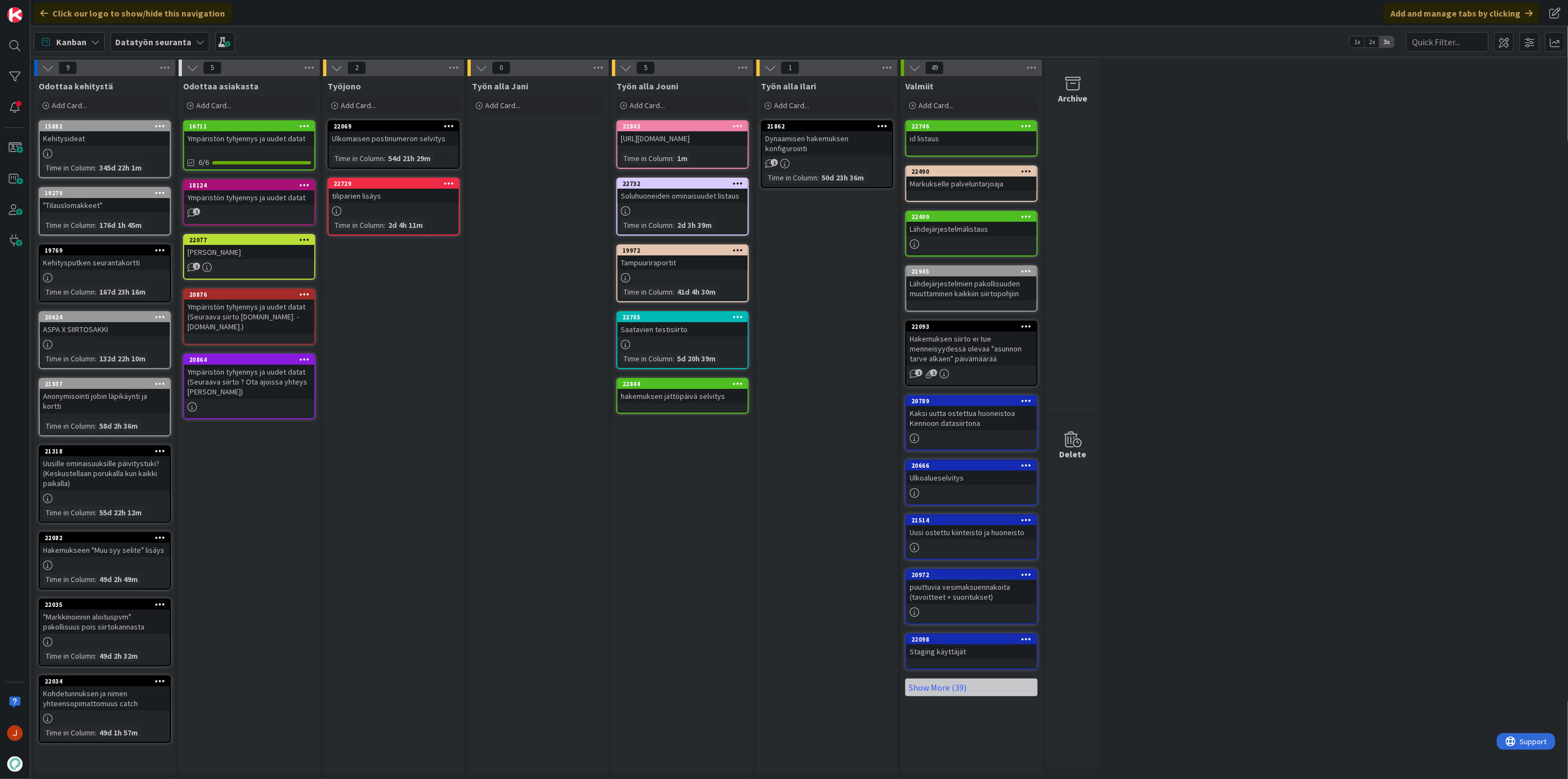
click at [755, 593] on div "1 Työn alla Ilari Add Card... 21862 Dynaamisen hakemuksen konfigurointi 1 Time …" at bounding box center [826, 419] width 145 height 719
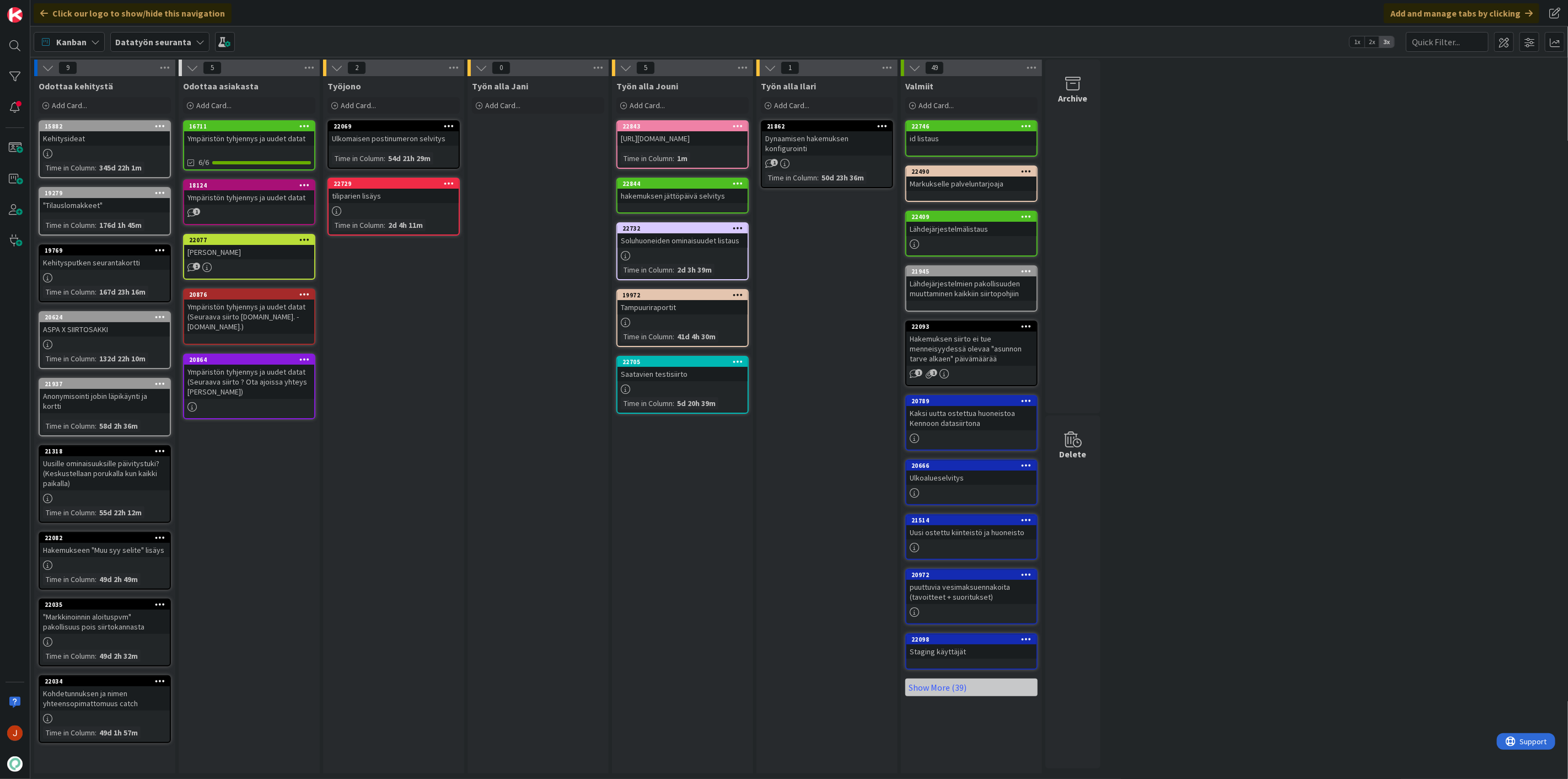
click at [713, 558] on div "Työn alla Jouni Add Card... Template Not Set Title 0 / 128 Label TA TA Lahden T…" at bounding box center [682, 424] width 141 height 697
click at [1297, 387] on div "9 Odottaa kehitystä Add Card... 15882 Kehitysideat Time in [GEOGRAPHIC_DATA] : …" at bounding box center [799, 419] width 1533 height 719
click at [552, 523] on div "Työn alla Jani Add Card..." at bounding box center [537, 424] width 141 height 697
